Goal: Transaction & Acquisition: Purchase product/service

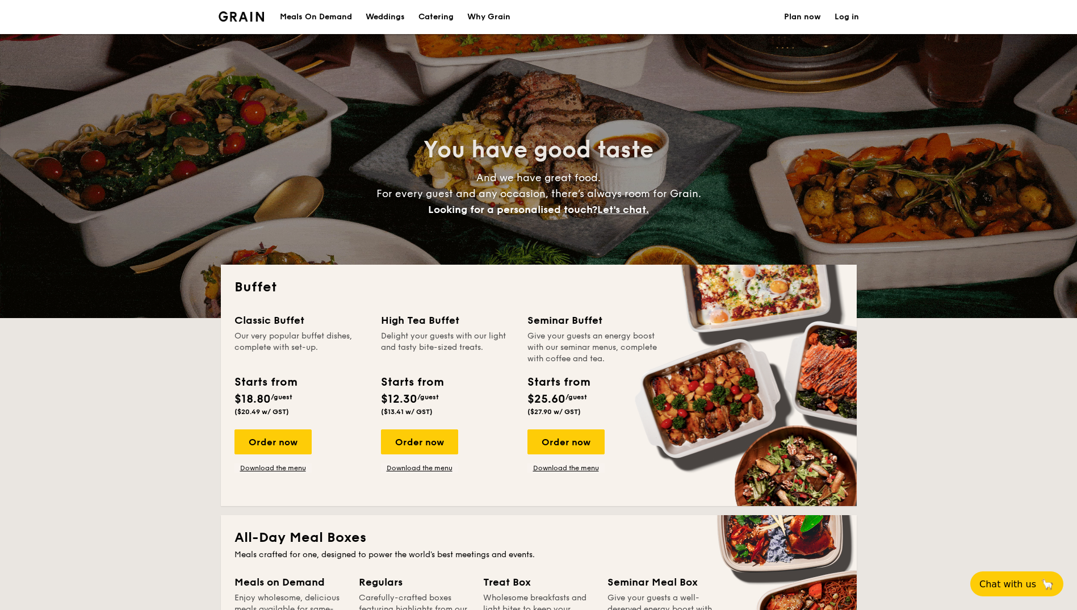
select select
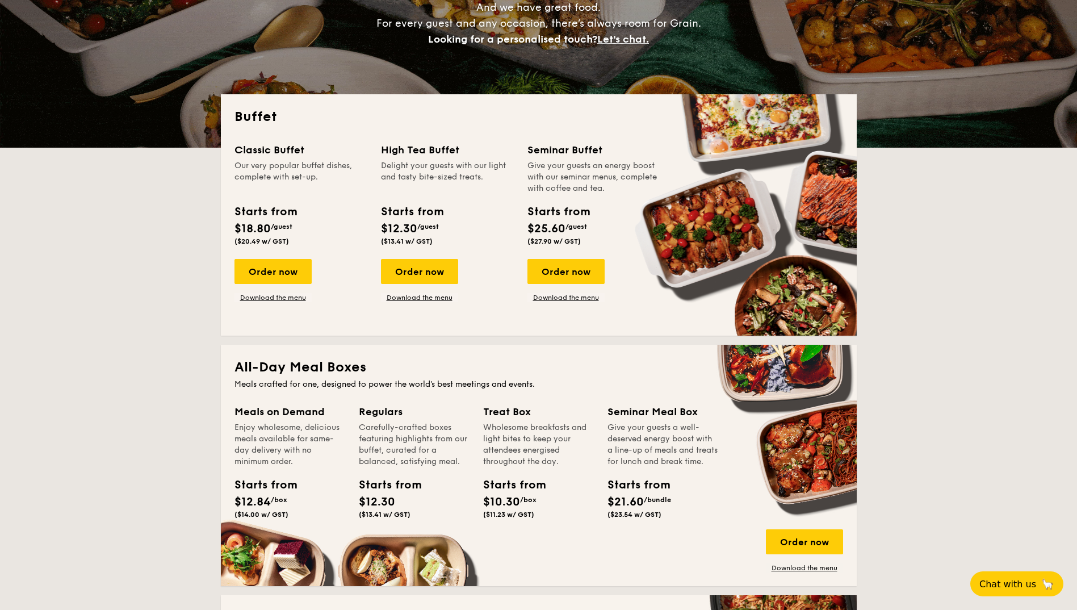
scroll to position [227, 0]
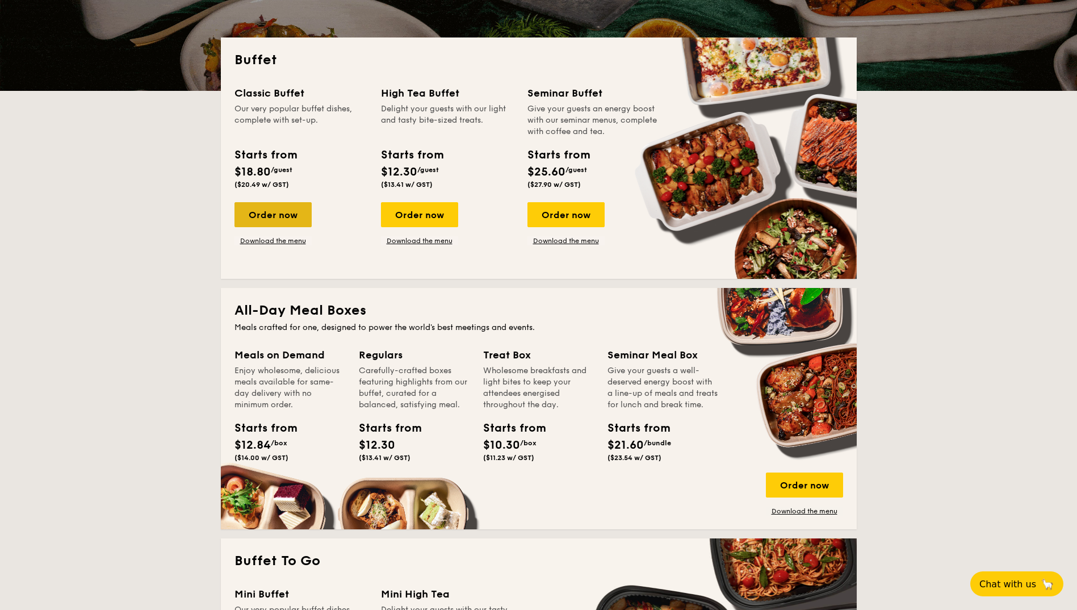
click at [290, 217] on div "Order now" at bounding box center [272, 214] width 77 height 25
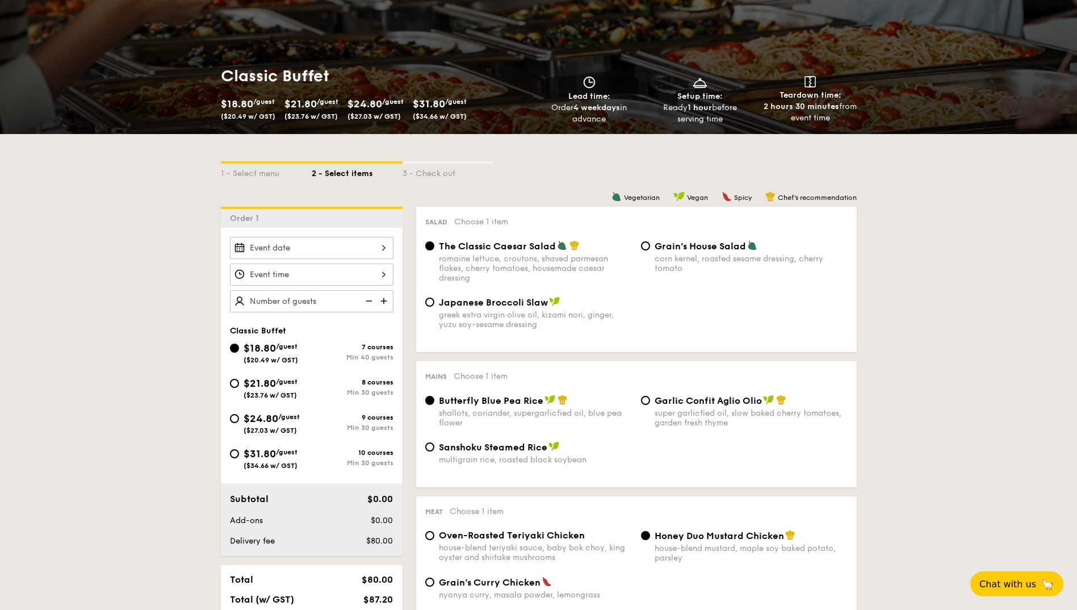
scroll to position [57, 0]
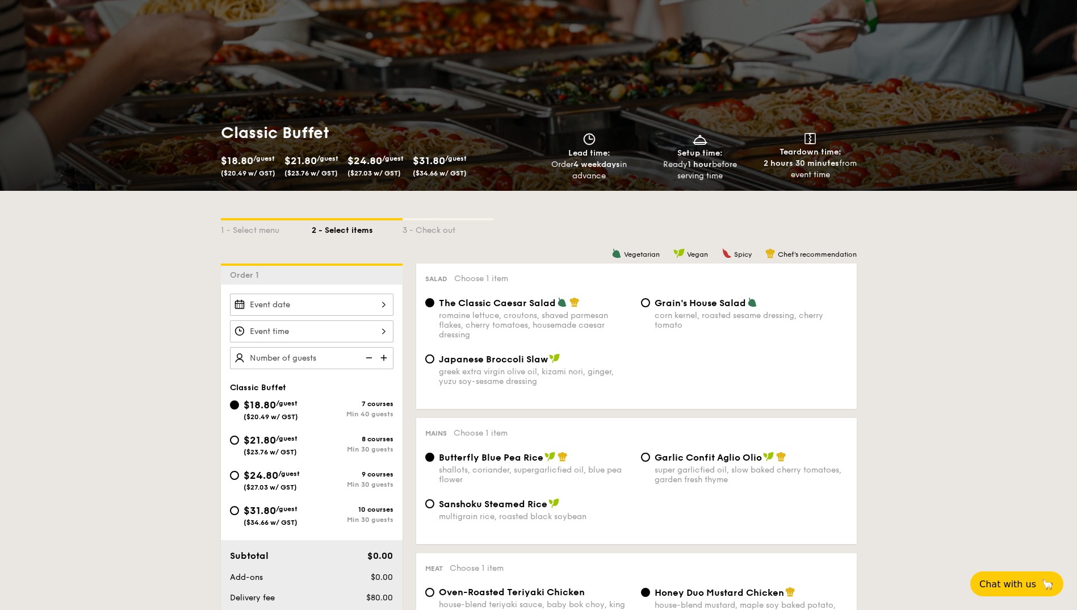
click at [236, 445] on div "$21.80 /guest ($23.76 w/ GST)" at bounding box center [271, 444] width 82 height 24
click at [236, 444] on input "$21.80 /guest ($23.76 w/ GST) 8 courses Min 30 guests" at bounding box center [234, 439] width 9 height 9
radio input "true"
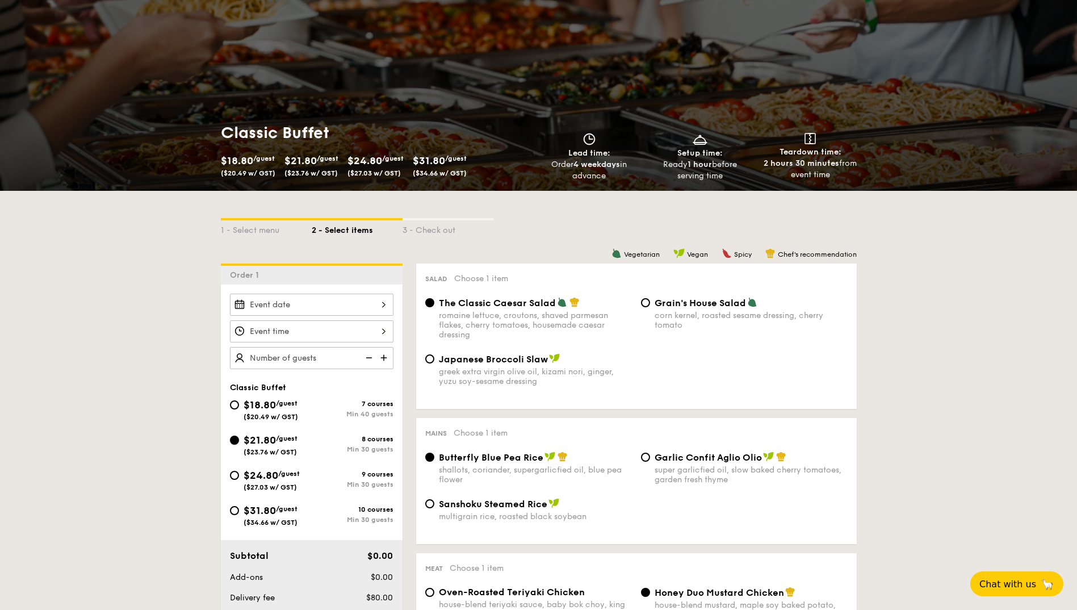
radio input "true"
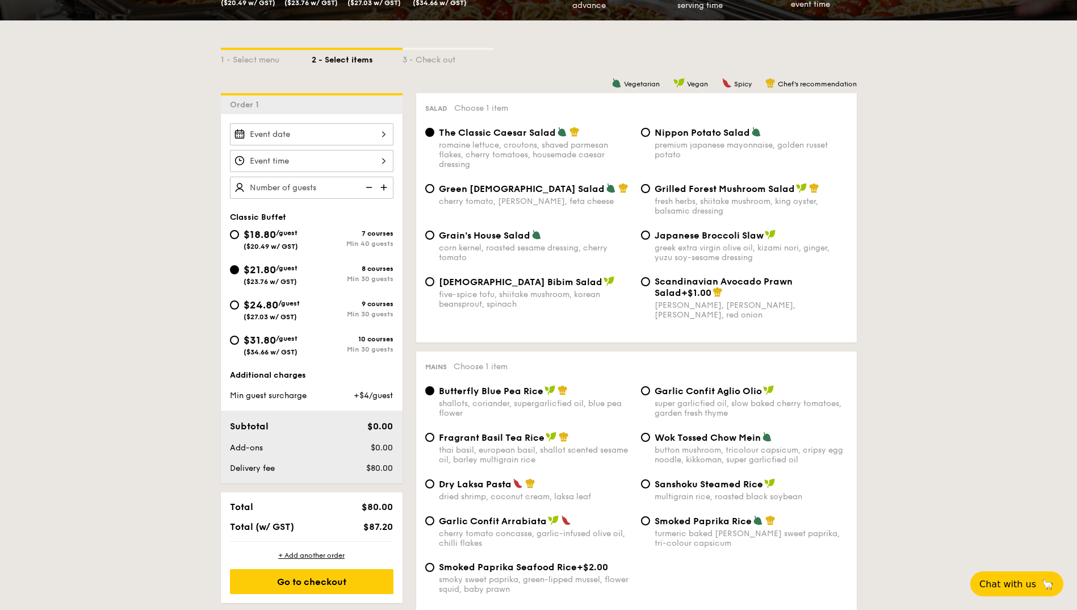
scroll to position [284, 0]
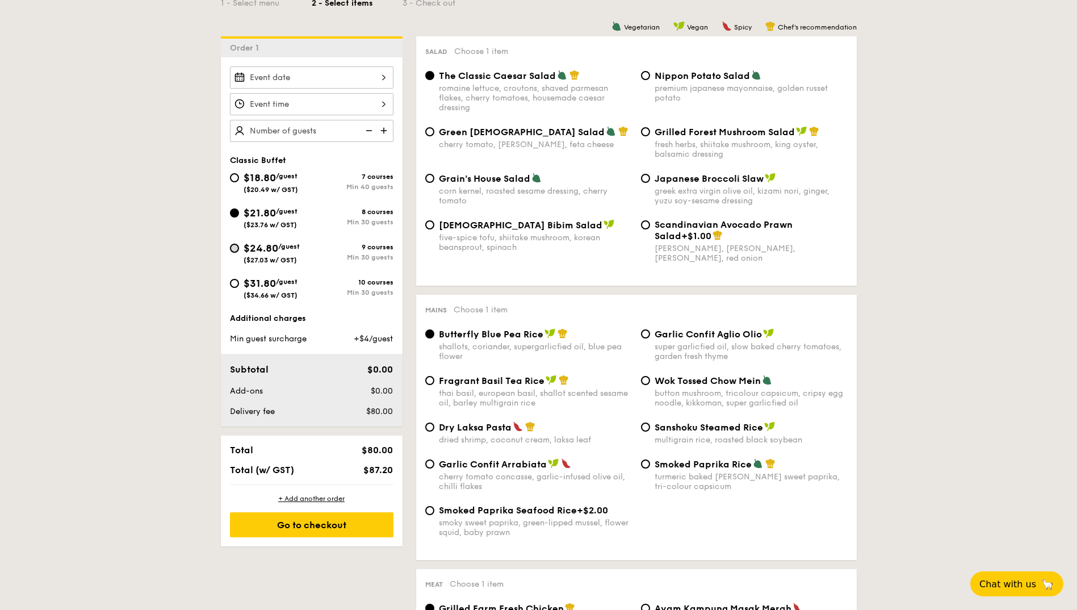
click at [234, 248] on input "$24.80 /guest ($27.03 w/ GST) 9 courses Min 30 guests" at bounding box center [234, 247] width 9 height 9
radio input "true"
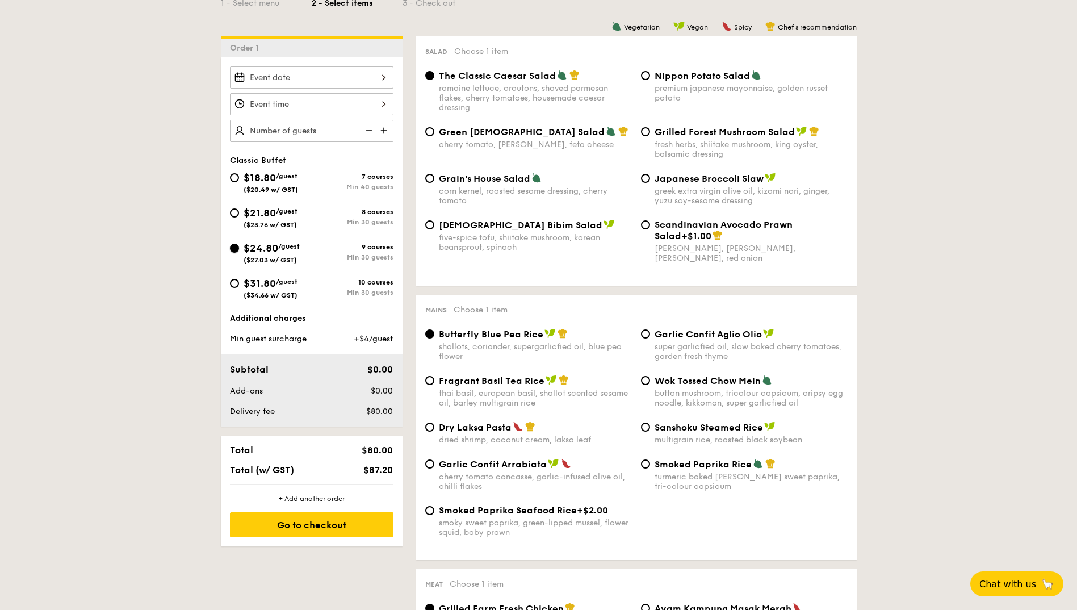
radio input "true"
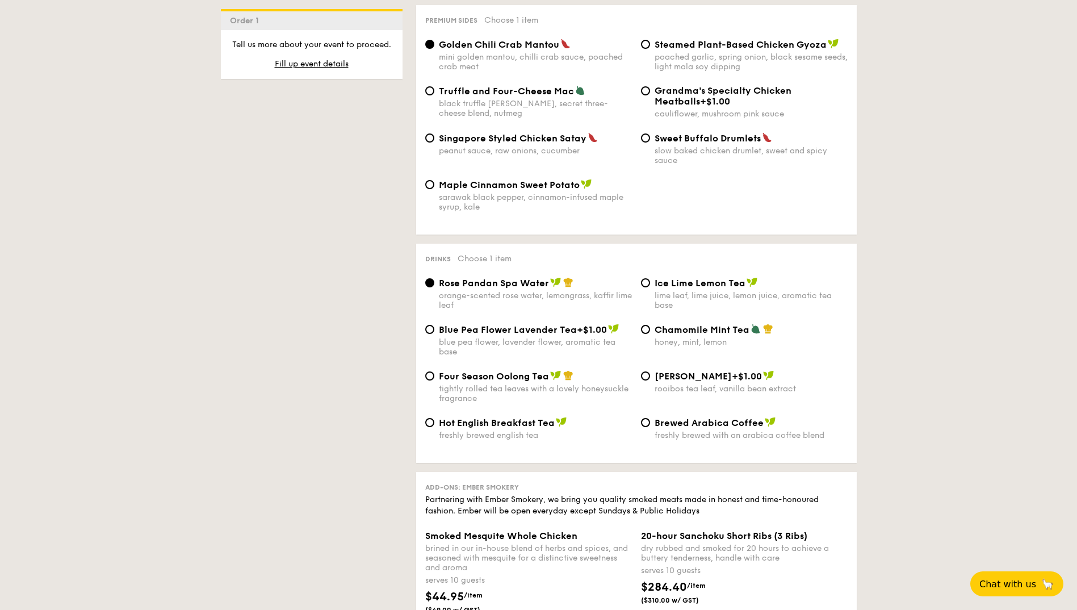
scroll to position [2100, 0]
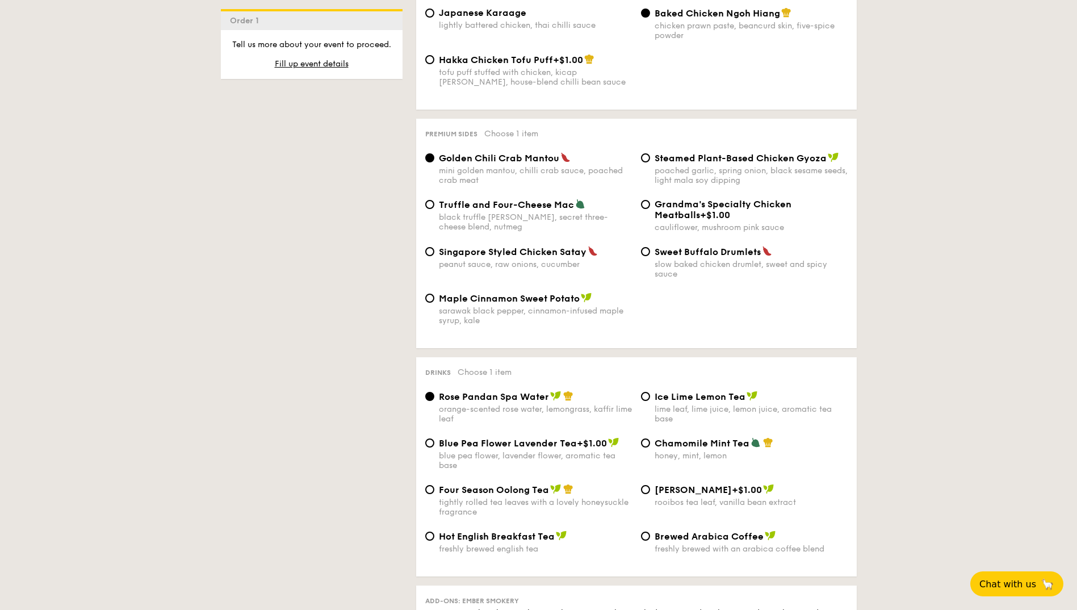
click at [527, 259] on div "peanut sauce, raw onions, cucumber" at bounding box center [535, 264] width 193 height 10
click at [434, 252] on input "Singapore Styled Chicken Satay peanut sauce, raw onions, cucumber" at bounding box center [429, 251] width 9 height 9
radio input "true"
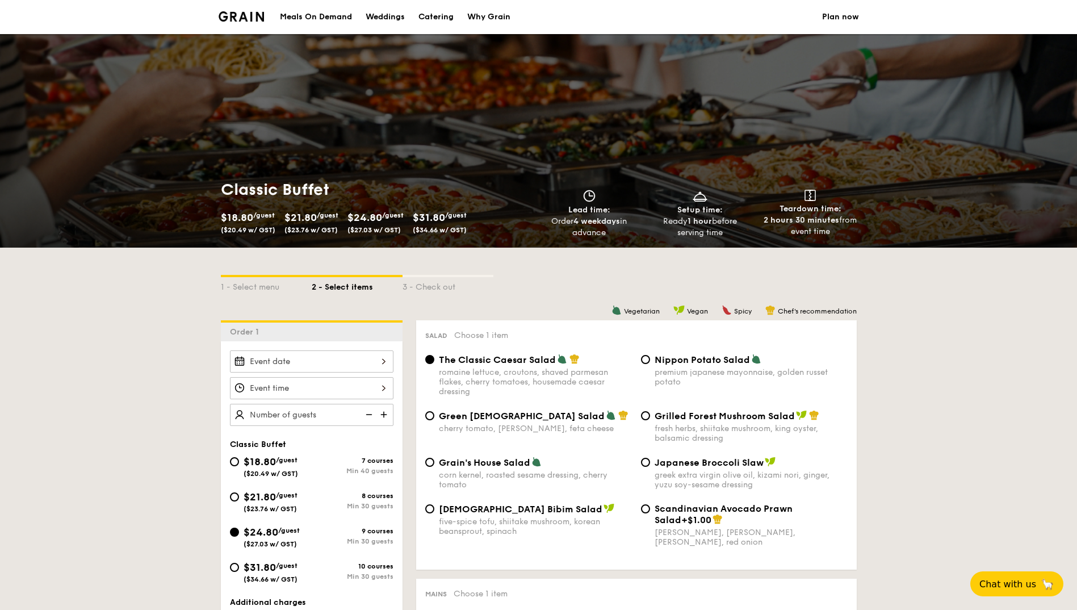
scroll to position [341, 0]
